Goal: Task Accomplishment & Management: Use online tool/utility

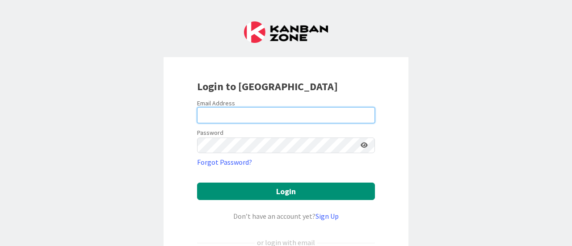
click at [262, 115] on input "email" at bounding box center [286, 115] width 178 height 16
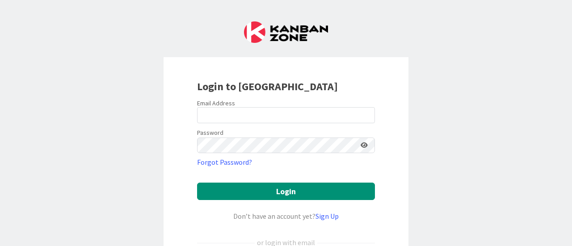
click at [166, 134] on div "Login to [GEOGRAPHIC_DATA] Email Address Password Forgot Password? Login Don’t …" at bounding box center [285, 193] width 245 height 272
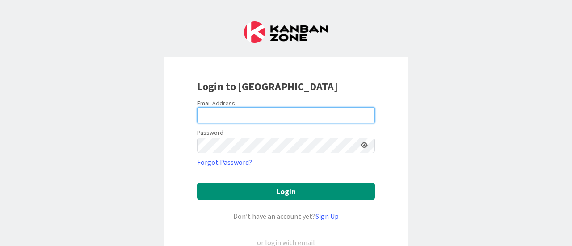
type input "[EMAIL_ADDRESS][DOMAIN_NAME]"
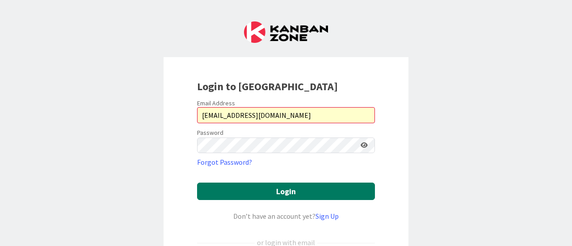
click at [262, 191] on button "Login" at bounding box center [286, 191] width 178 height 17
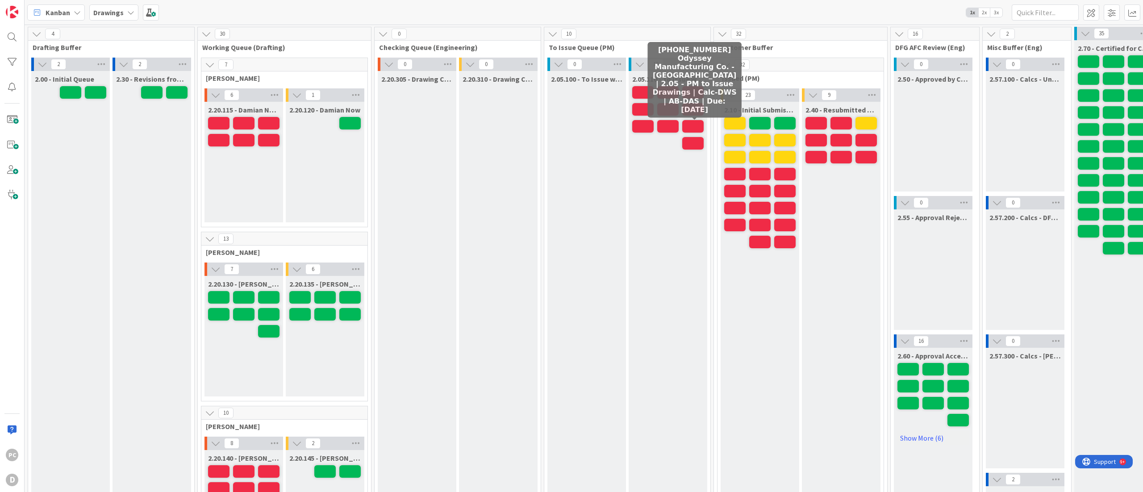
click at [571, 123] on span at bounding box center [692, 126] width 21 height 13
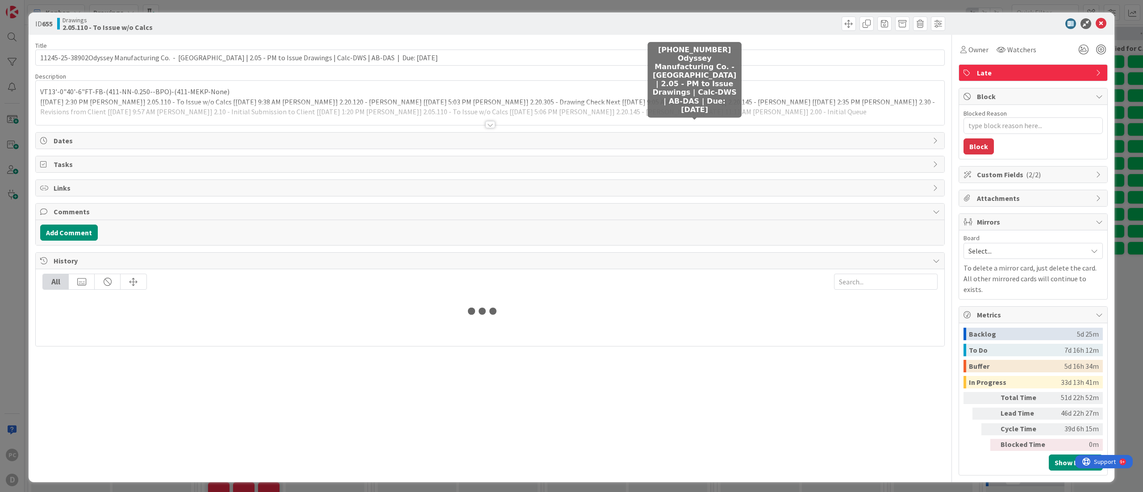
type input "11245-25-38902Odyssey Manufacturing Co. - [GEOGRAPHIC_DATA] | 2.05 - PM to Issu…"
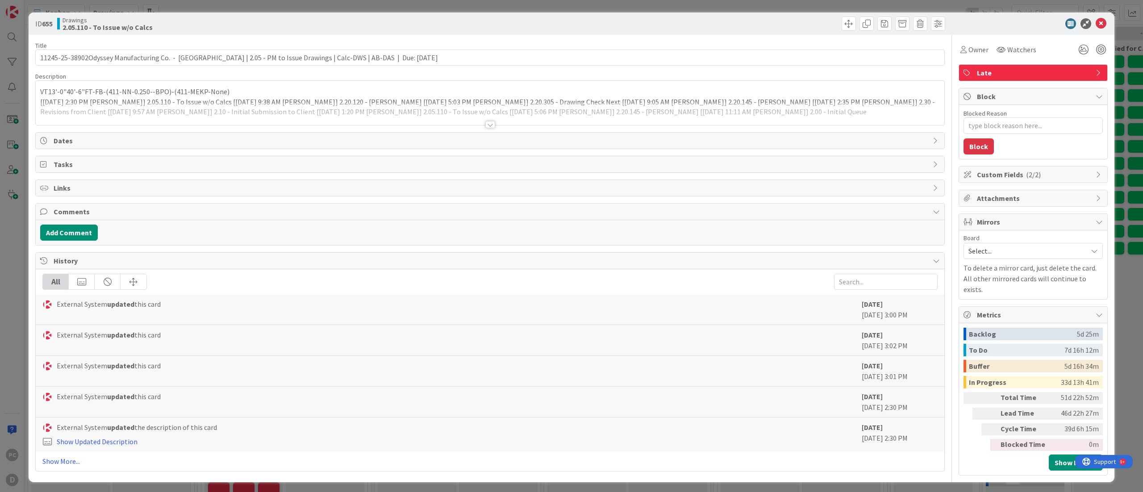
type textarea "x"
click at [571, 174] on span "( 2/2 )" at bounding box center [1033, 174] width 15 height 9
type input "11245-25-38902Odyssey Manufacturing Co. - [GEOGRAPHIC_DATA] | 2.05 - PM to Issu…"
type textarea "x"
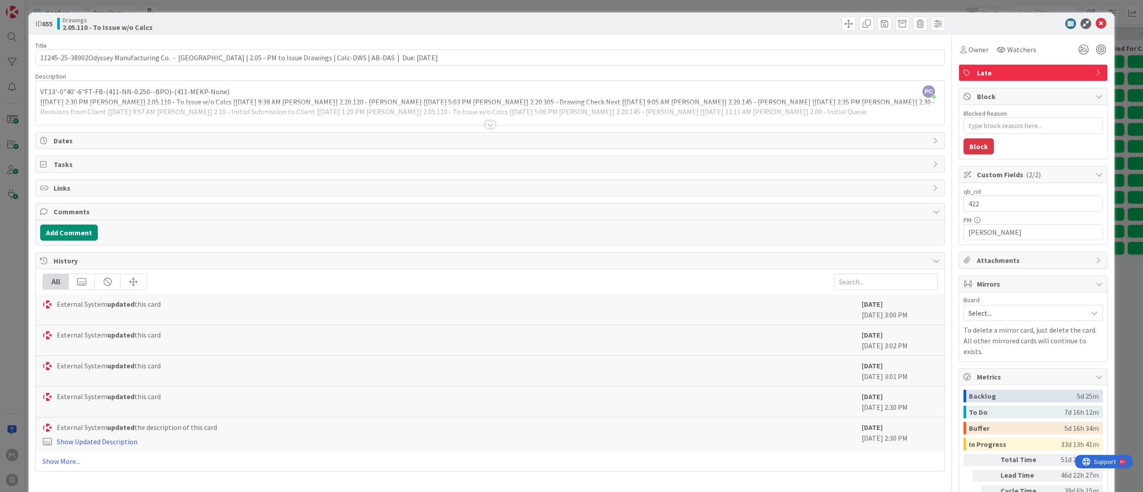
click at [571, 174] on span "( 2/2 )" at bounding box center [1033, 174] width 15 height 9
type input "11245-25-38902Odyssey Manufacturing Co. - [GEOGRAPHIC_DATA] | 2.05 - PM to Issu…"
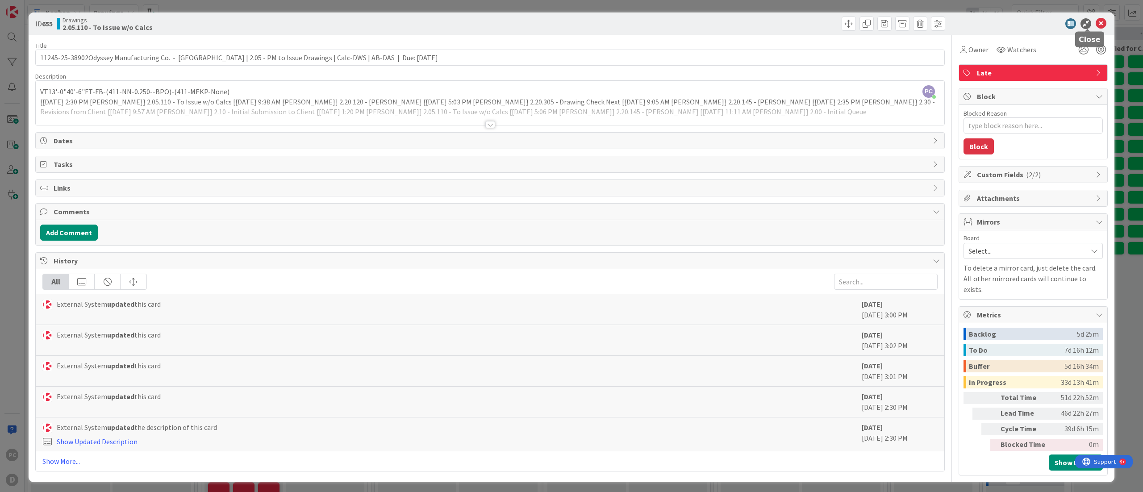
click at [571, 19] on icon at bounding box center [1101, 23] width 11 height 11
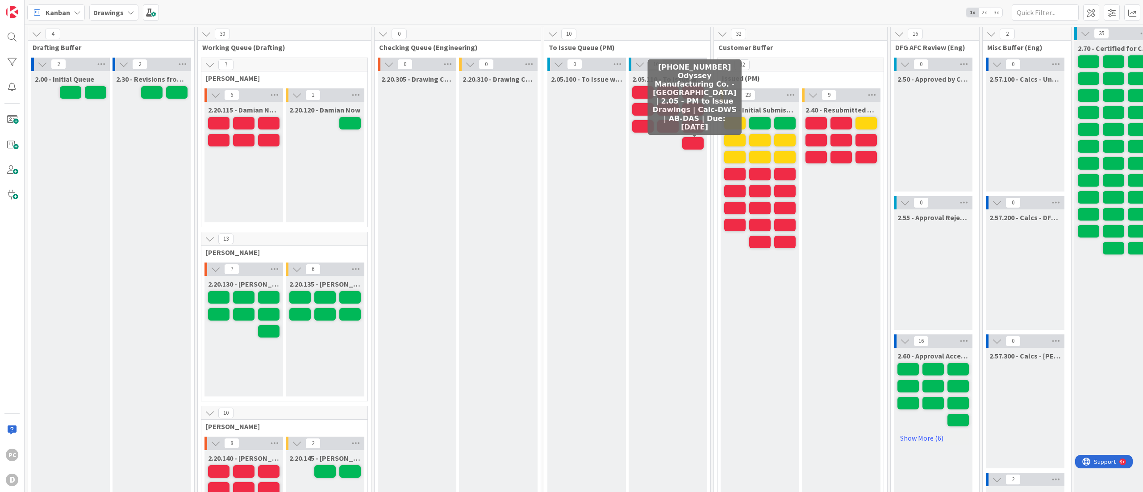
click at [571, 145] on span at bounding box center [692, 143] width 21 height 13
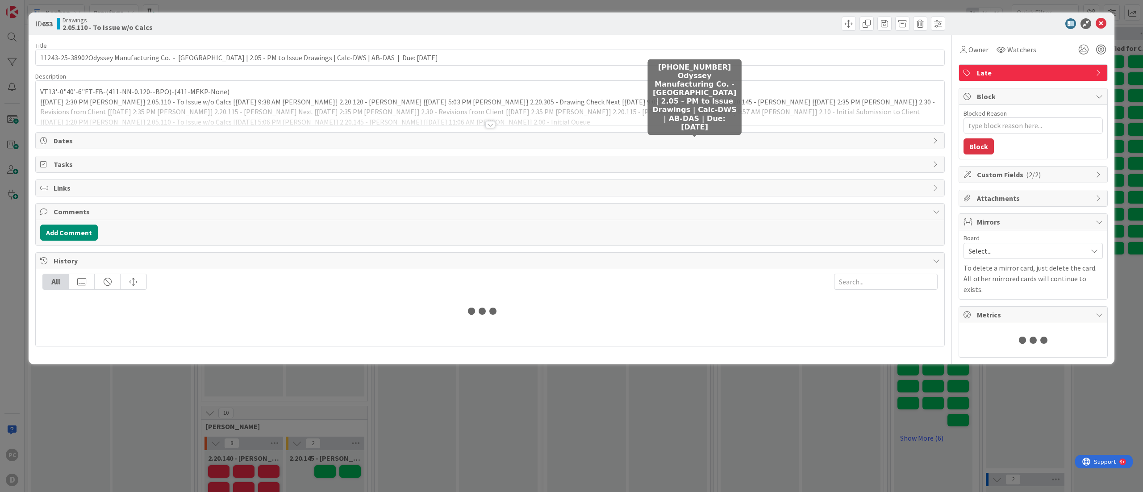
type textarea "x"
type input "11243-25-38902Odyssey Manufacturing Co. - [GEOGRAPHIC_DATA] | 2.05 - PM to Issu…"
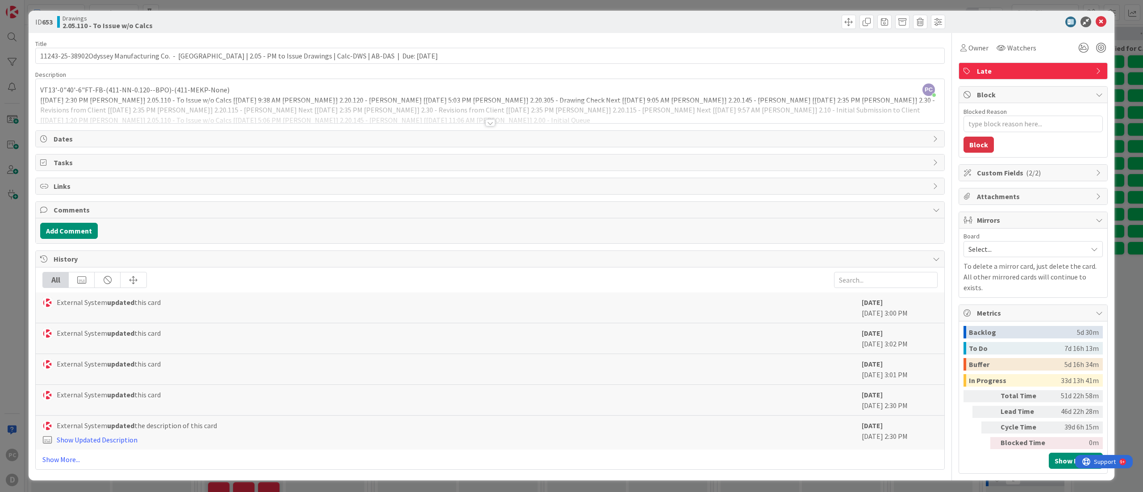
scroll to position [2, 0]
click at [485, 126] on div at bounding box center [490, 122] width 10 height 7
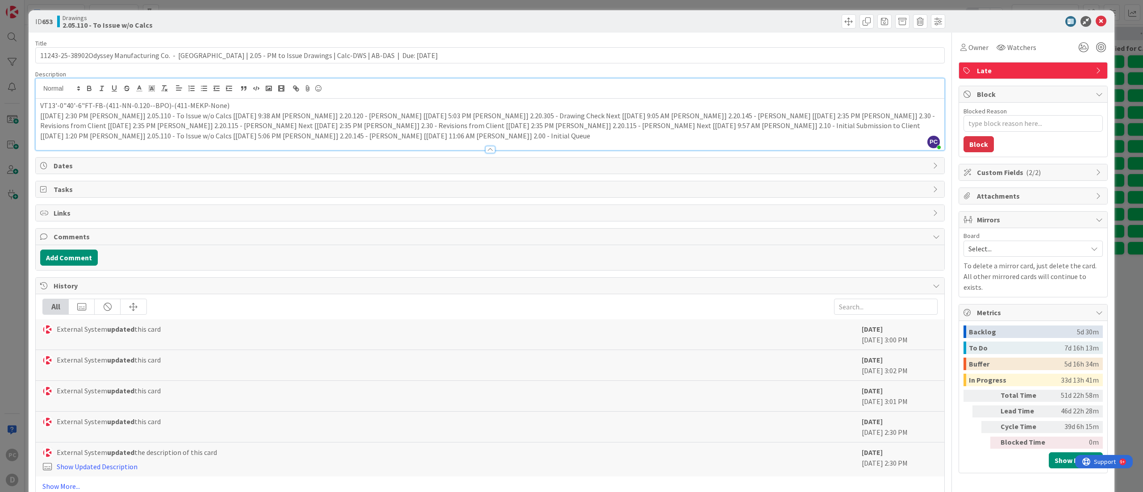
click at [411, 134] on p "[[DATE] 2:30 PM [PERSON_NAME]] 2.05.110 - To Issue w/o Calcs [[DATE] 9:38 AM [P…" at bounding box center [490, 126] width 900 height 30
click at [571, 25] on icon at bounding box center [1101, 21] width 11 height 11
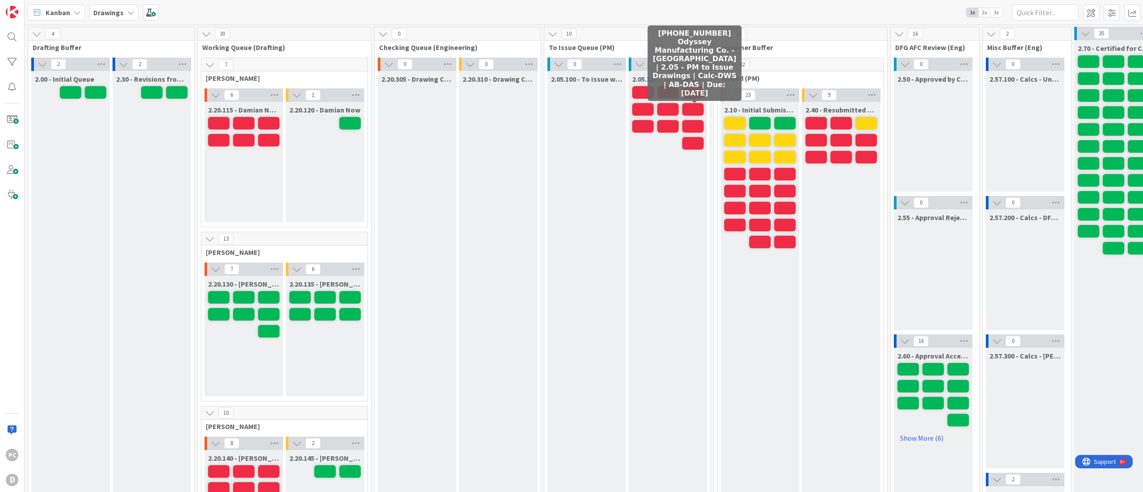
click at [571, 107] on span at bounding box center [692, 109] width 21 height 13
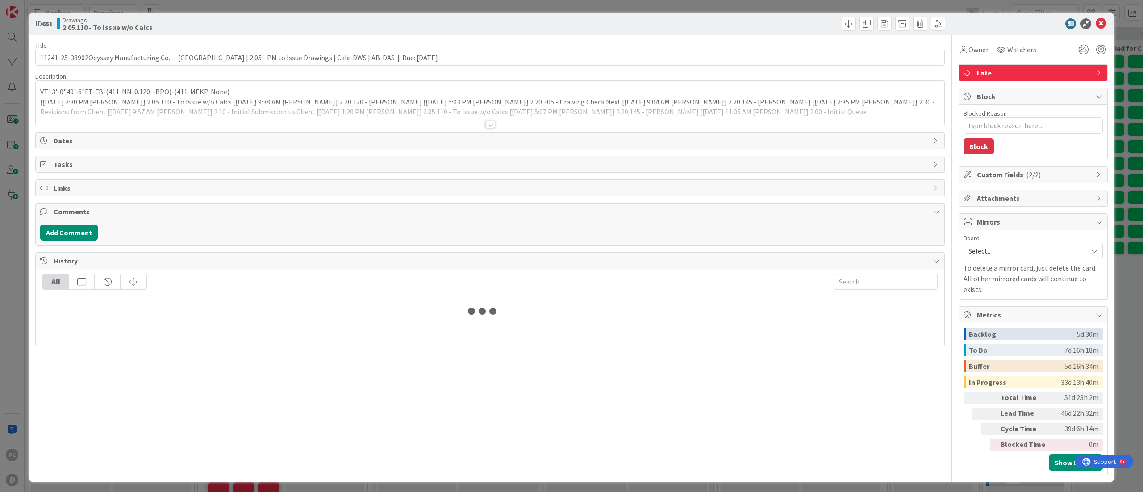
type textarea "x"
type input "11241-25-38902Odyssey Manufacturing Co. - [GEOGRAPHIC_DATA] | 2.05 - PM to Issu…"
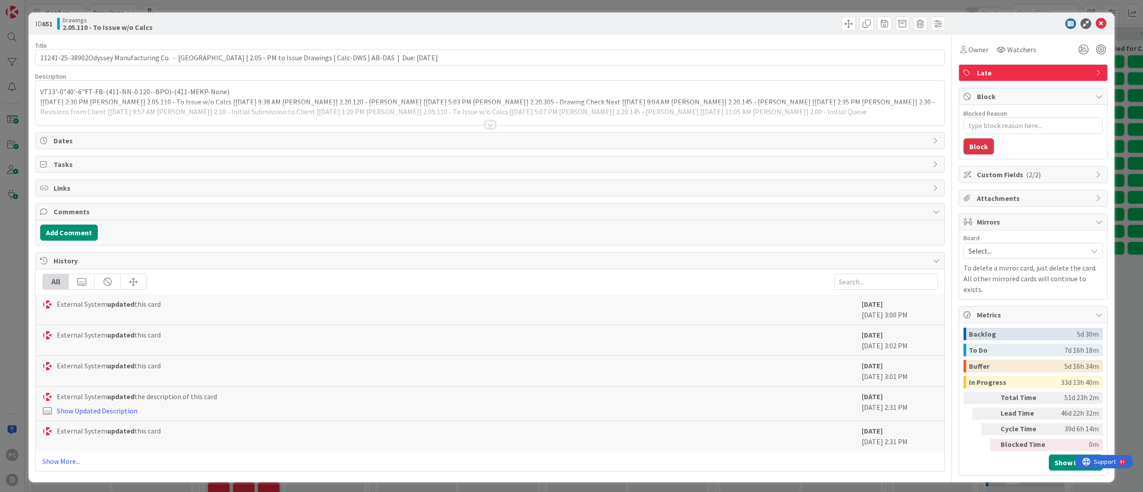
click at [485, 125] on div at bounding box center [490, 124] width 10 height 7
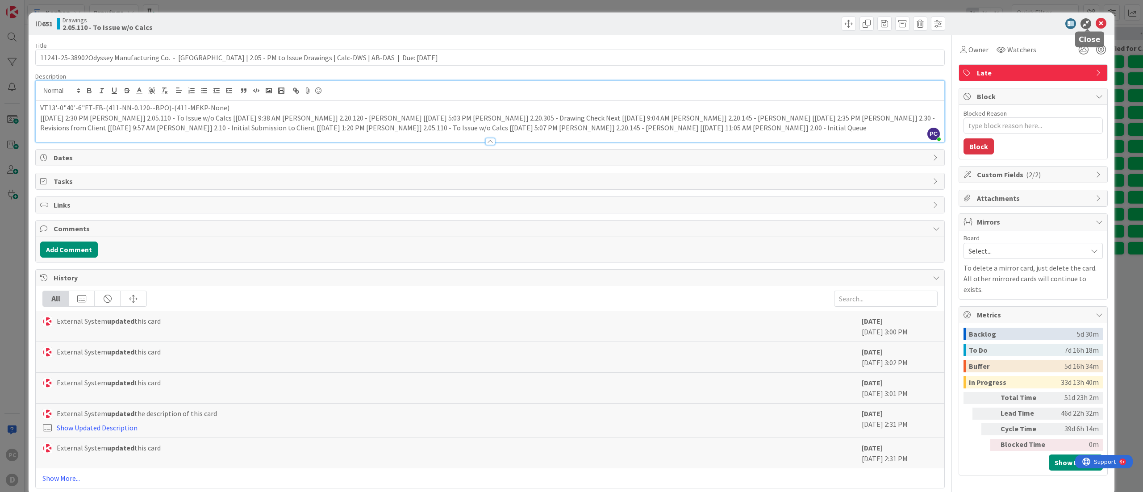
click at [571, 25] on icon at bounding box center [1101, 23] width 11 height 11
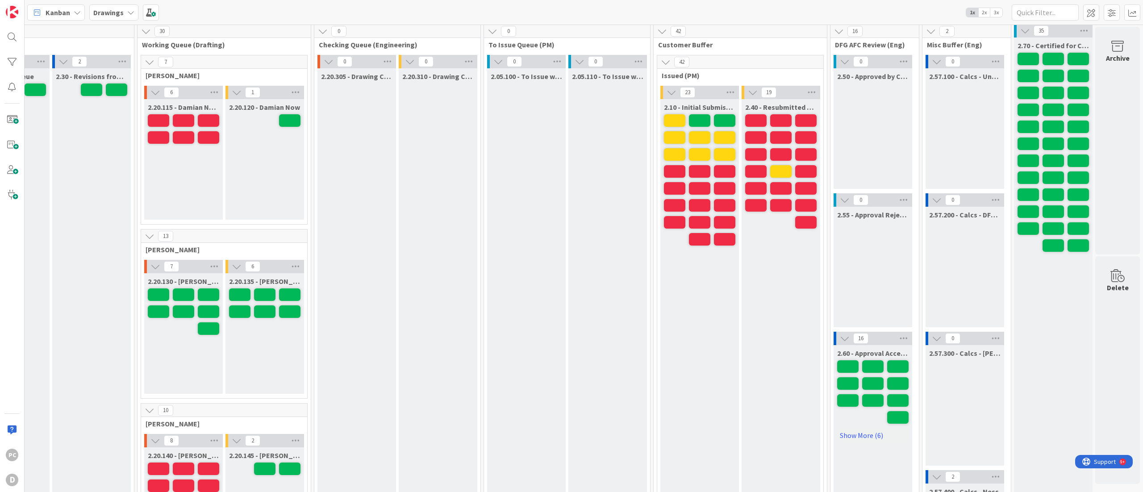
scroll to position [0, 76]
